Goal: Task Accomplishment & Management: Manage account settings

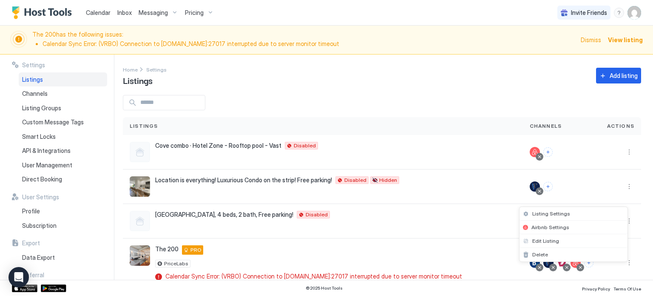
scroll to position [60, 0]
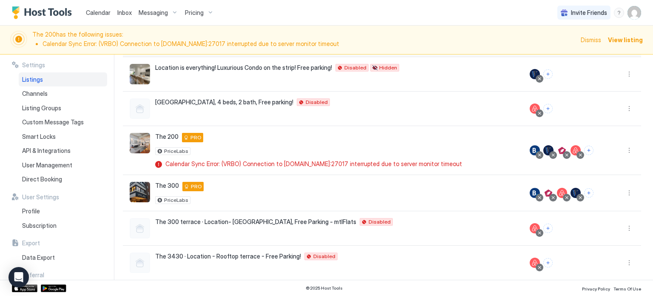
scroll to position [113, 0]
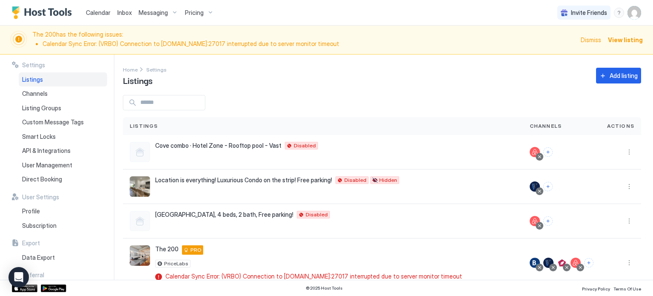
click at [633, 11] on img "User profile" at bounding box center [635, 13] width 14 height 14
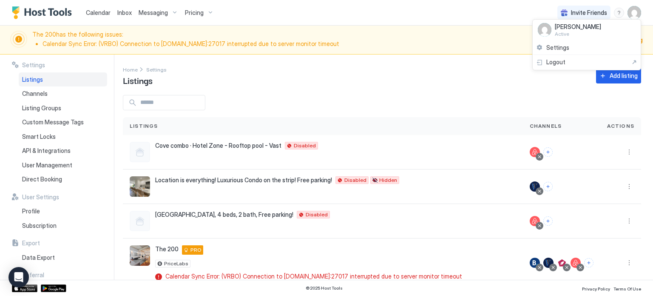
click at [650, 277] on div at bounding box center [326, 148] width 653 height 296
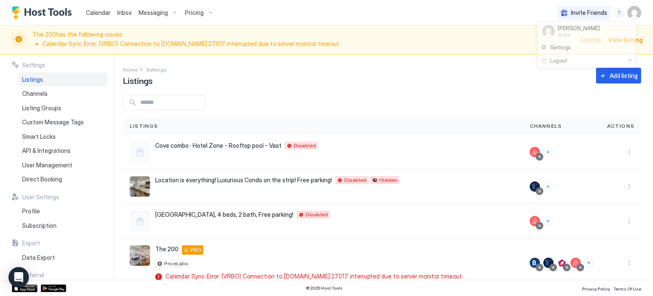
click at [650, 277] on div at bounding box center [326, 148] width 653 height 296
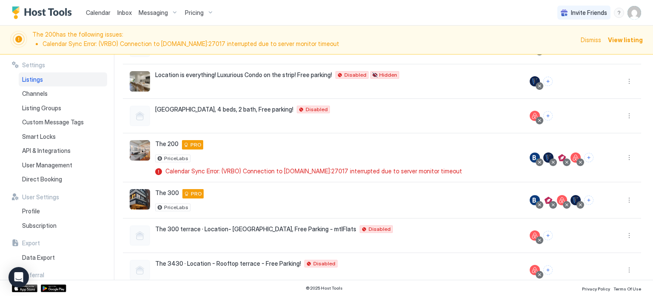
scroll to position [106, 0]
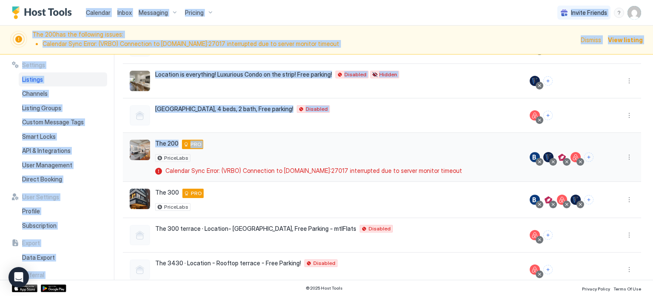
drag, startPoint x: 3, startPoint y: 10, endPoint x: 401, endPoint y: 154, distance: 422.4
click at [401, 154] on div "Calendar Inbox Messaging Pricing Invite Friends FC The 200 has the following is…" at bounding box center [326, 148] width 653 height 296
click at [416, 124] on div "Plateau - Downtown, 4 beds, 2 bath, Free parking! 3430 Rue Saint-Denis 200, Mon…" at bounding box center [323, 115] width 387 height 20
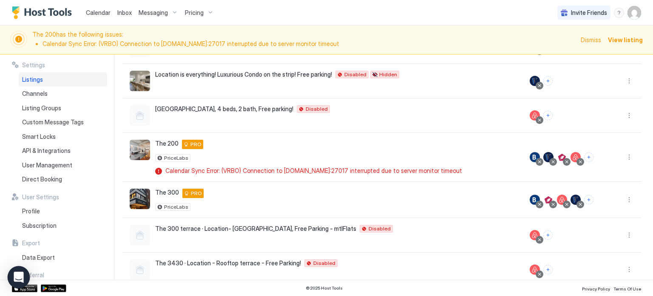
click at [17, 274] on icon "Open Intercom Messenger" at bounding box center [19, 276] width 10 height 11
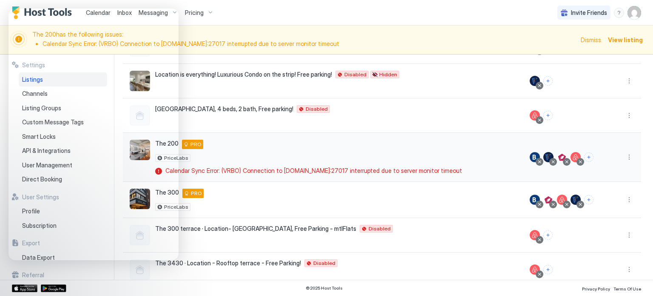
click at [201, 175] on div "The 200 3430 Rue Saint-Denis Suite 200 Montréal H2X 3L3 ca PRO PriceLabs Calend…" at bounding box center [323, 157] width 400 height 49
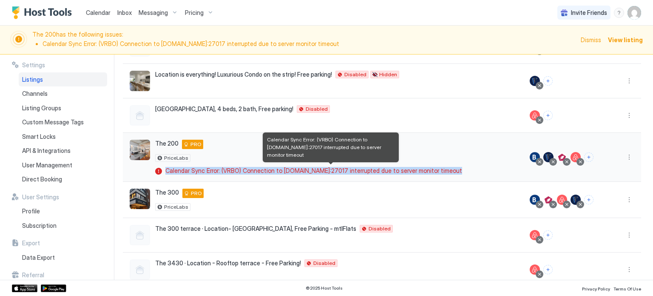
drag, startPoint x: 164, startPoint y: 169, endPoint x: 505, endPoint y: 168, distance: 341.2
click at [466, 168] on div "Calendar Sync Error: (VRBO) Connection to [DOMAIN_NAME]:27017 interrupted due t…" at bounding box center [310, 171] width 311 height 8
copy span "Calendar Sync Error: (VRBO) Connection to [DOMAIN_NAME]:27017 interrupted due t…"
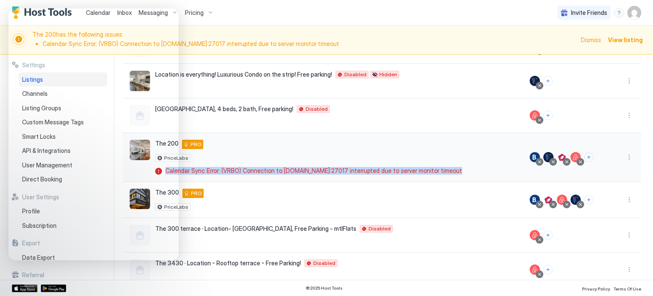
click at [317, 163] on div "The 200 3430 Rue Saint-Denis Suite 200 Montréal H2X 3L3 ca PRO PriceLabs Calend…" at bounding box center [310, 157] width 311 height 35
